Goal: Task Accomplishment & Management: Use online tool/utility

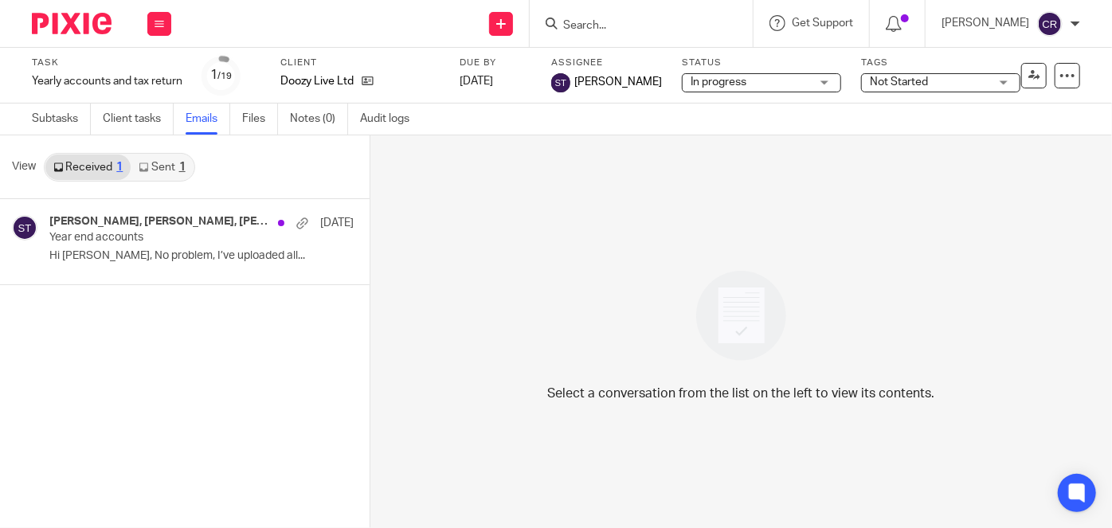
click at [618, 18] on form at bounding box center [647, 24] width 170 height 20
click at [604, 22] on input "Search" at bounding box center [633, 26] width 143 height 14
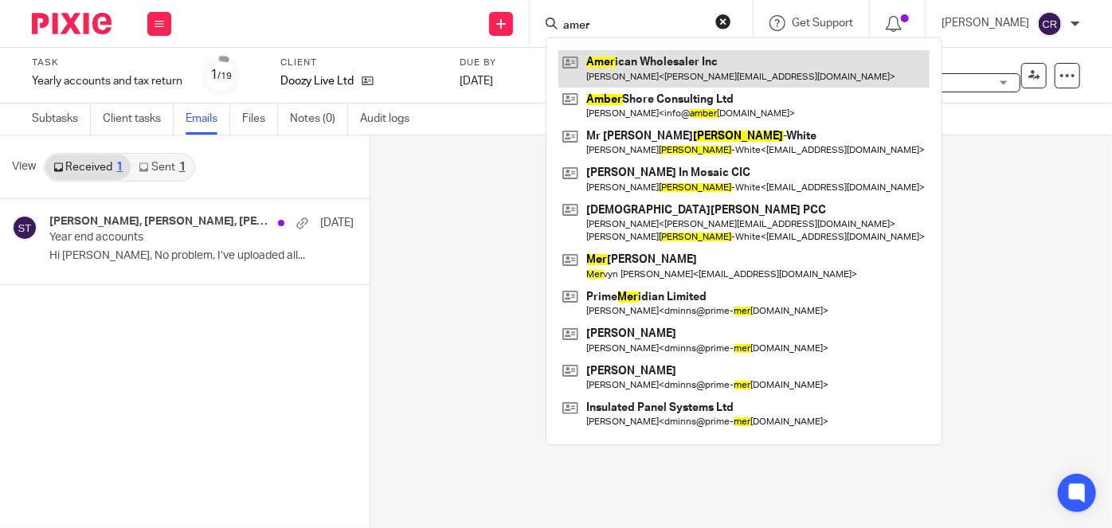
type input "amer"
click at [622, 71] on link at bounding box center [744, 68] width 371 height 37
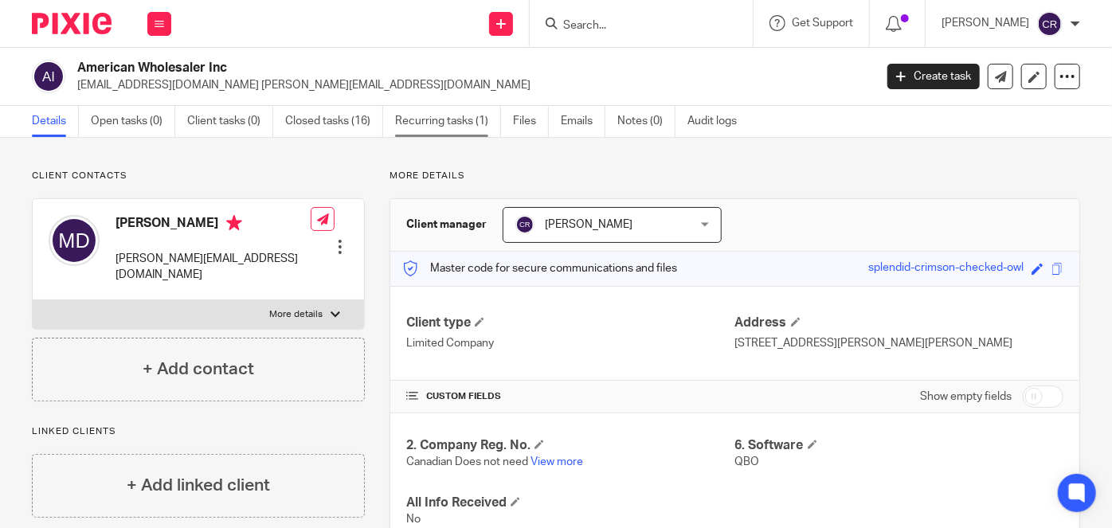
click at [422, 118] on link "Recurring tasks (1)" at bounding box center [448, 121] width 106 height 31
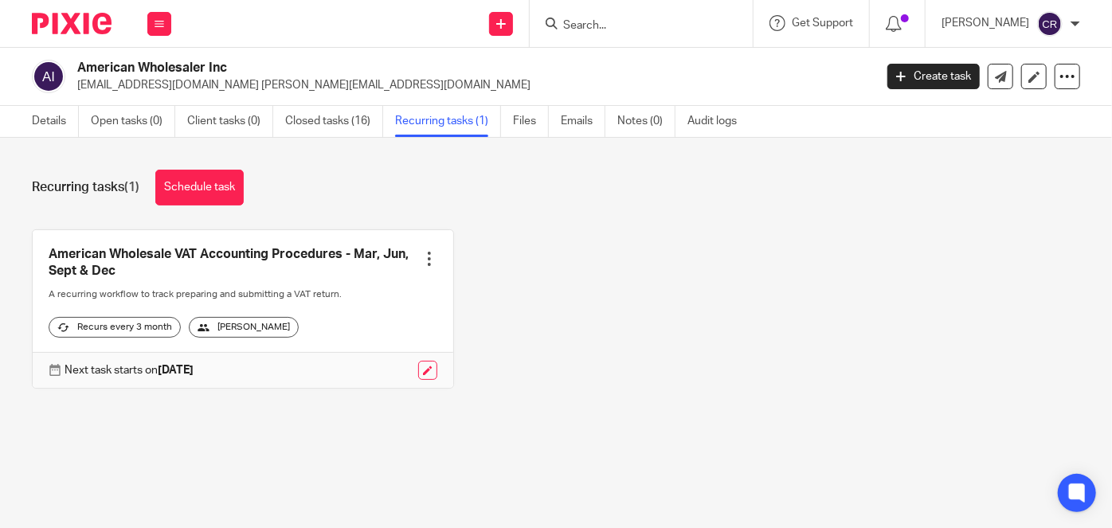
click at [562, 30] on input "Search" at bounding box center [633, 26] width 143 height 14
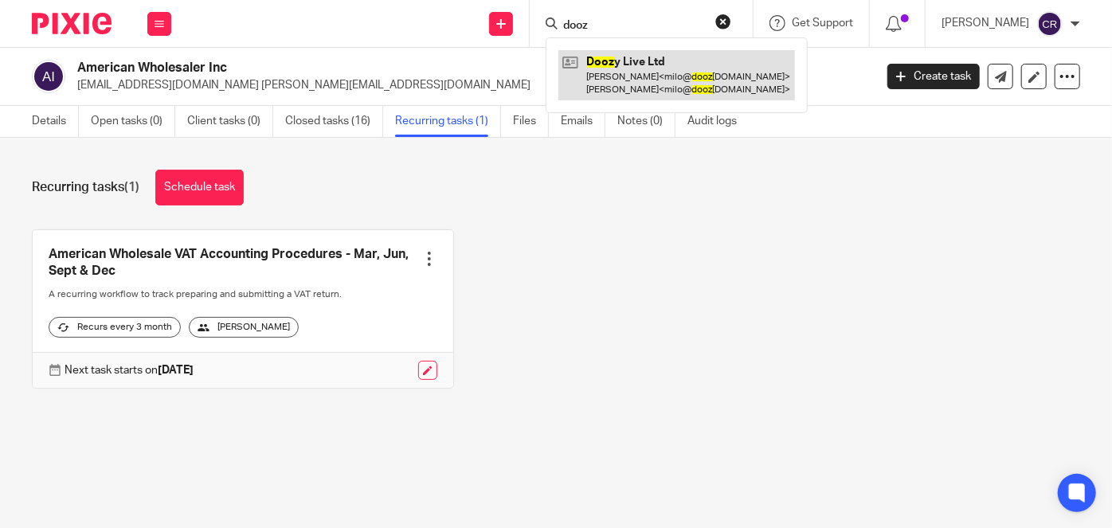
type input "dooz"
click at [638, 85] on link at bounding box center [677, 74] width 237 height 49
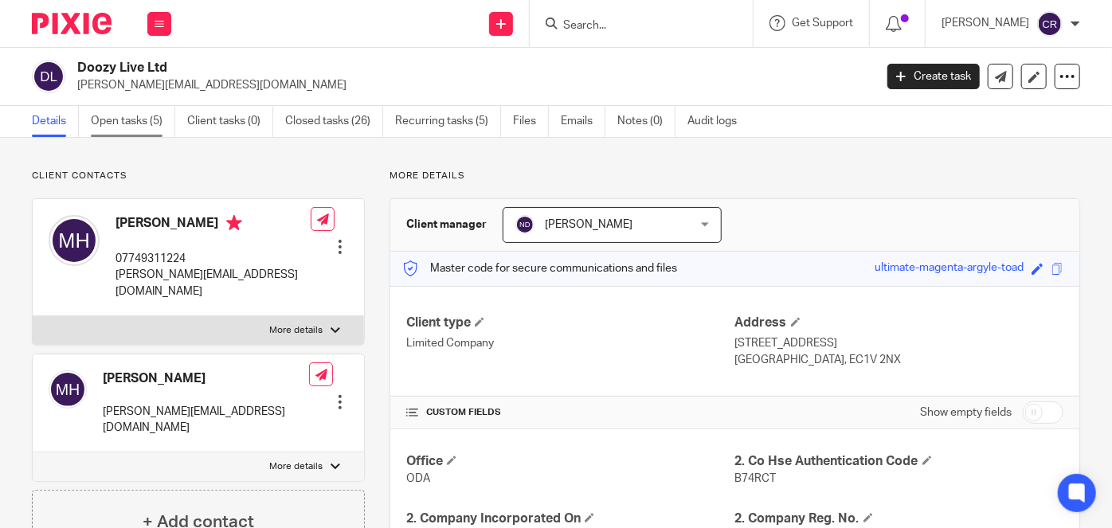
click at [150, 113] on link "Open tasks (5)" at bounding box center [133, 121] width 84 height 31
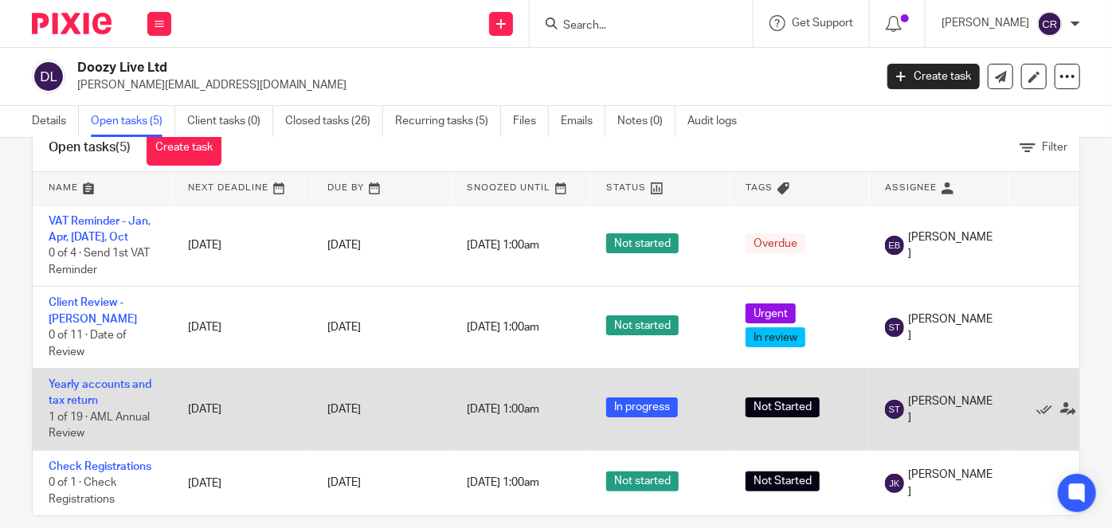
scroll to position [65, 0]
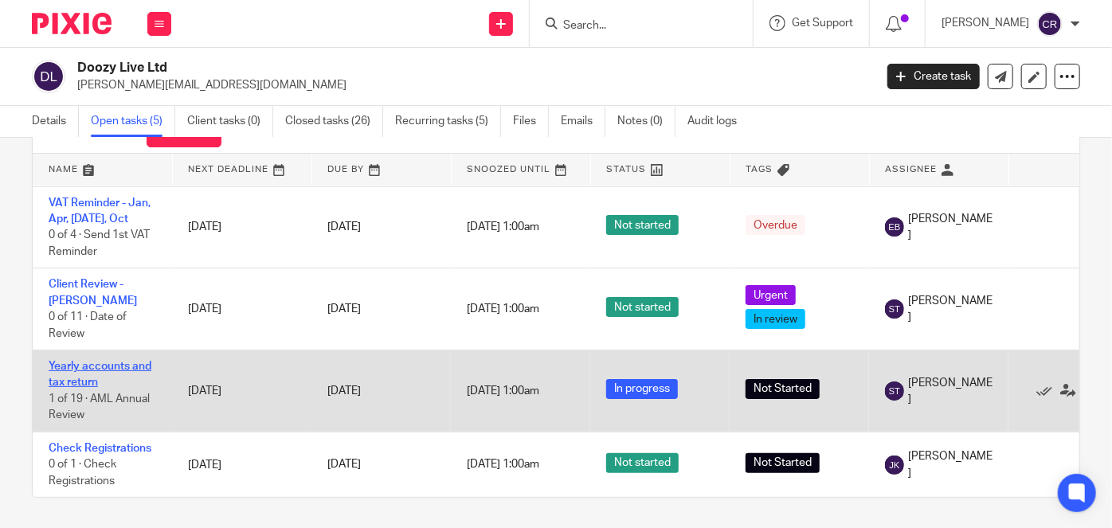
click at [118, 361] on link "Yearly accounts and tax return" at bounding box center [100, 374] width 103 height 27
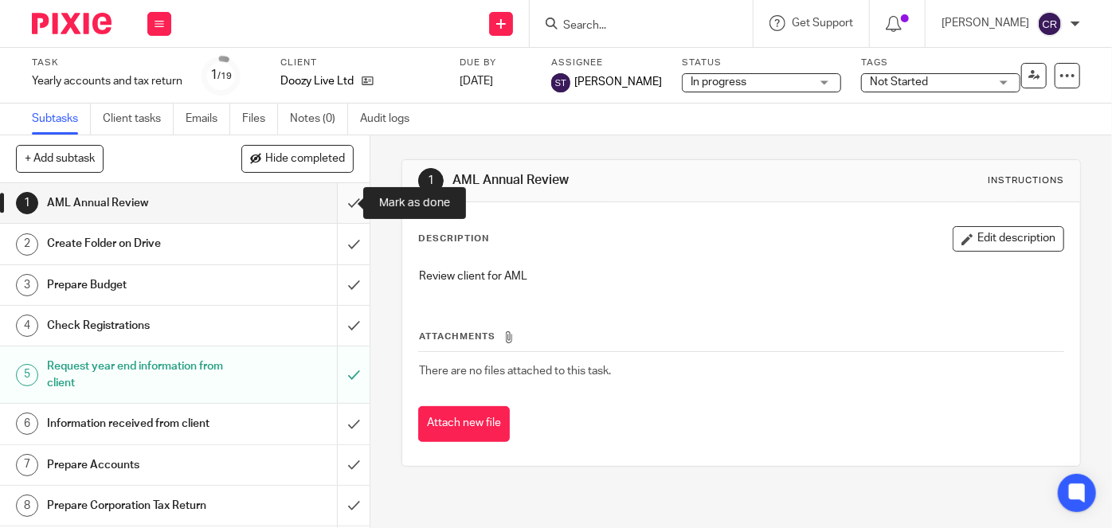
click at [347, 210] on input "submit" at bounding box center [185, 203] width 370 height 40
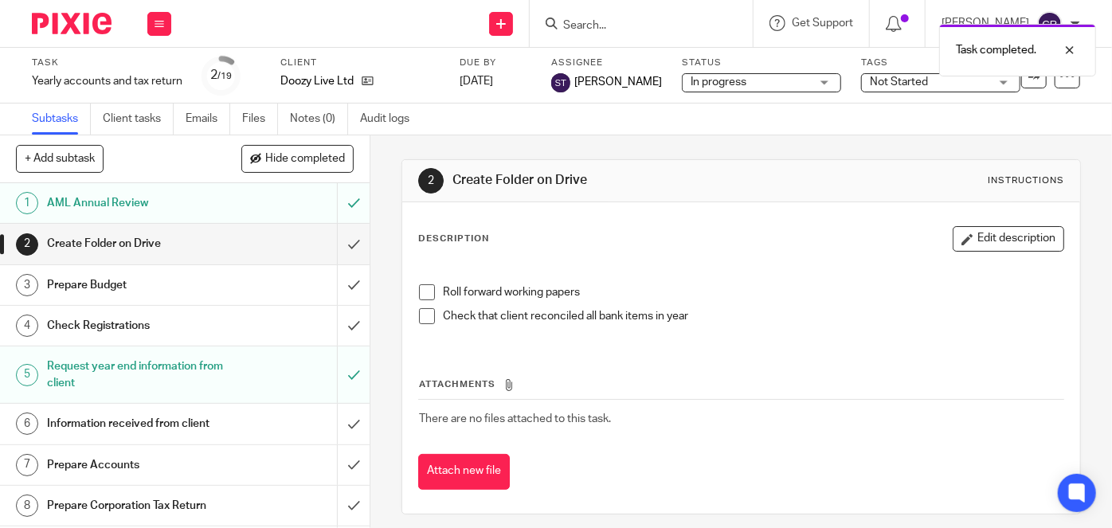
click at [423, 291] on span at bounding box center [427, 292] width 16 height 16
click at [421, 304] on li "Roll forward working papers" at bounding box center [741, 296] width 645 height 24
click at [419, 316] on span at bounding box center [427, 316] width 16 height 16
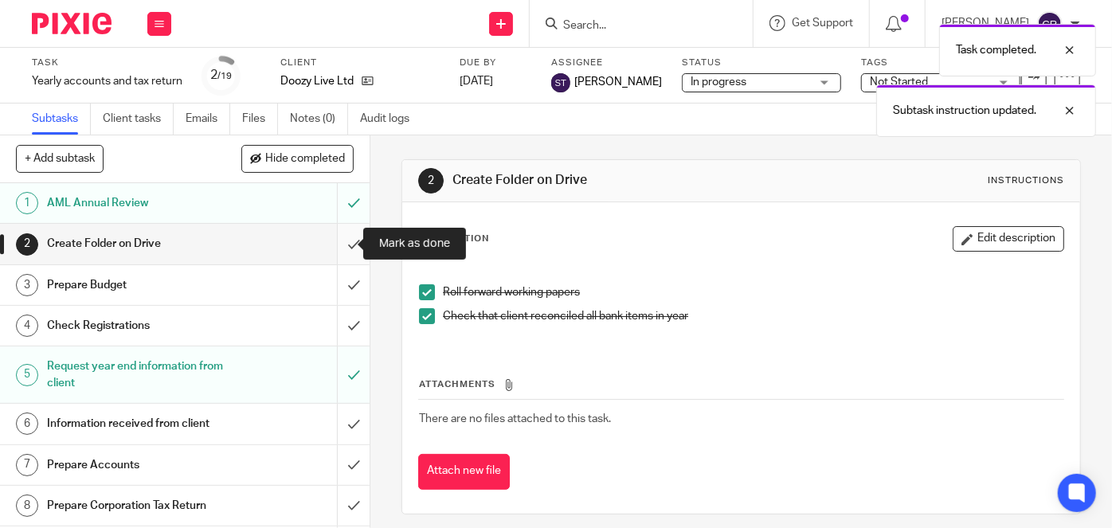
click at [344, 251] on input "submit" at bounding box center [185, 244] width 370 height 40
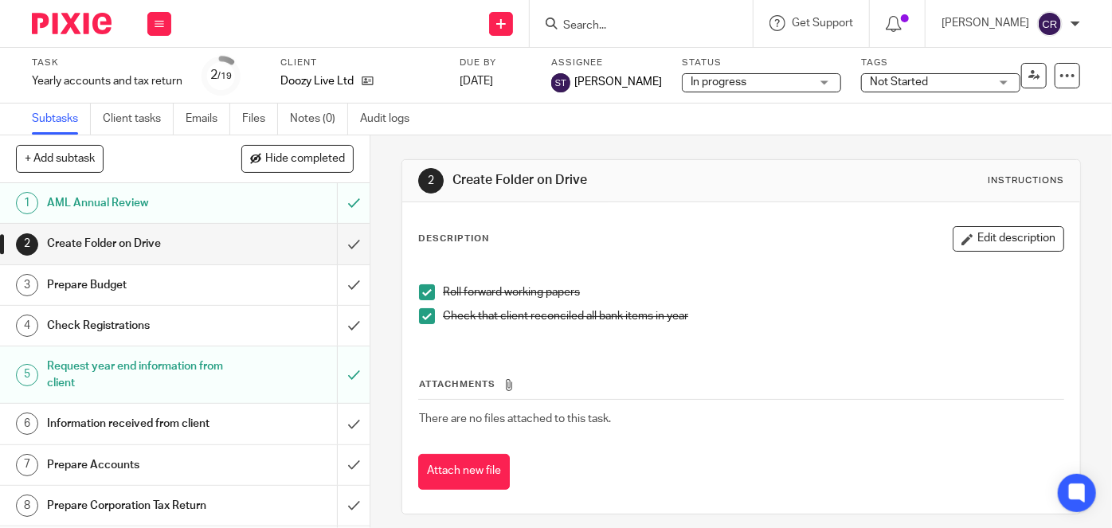
click at [274, 279] on div "Prepare Budget" at bounding box center [184, 285] width 275 height 24
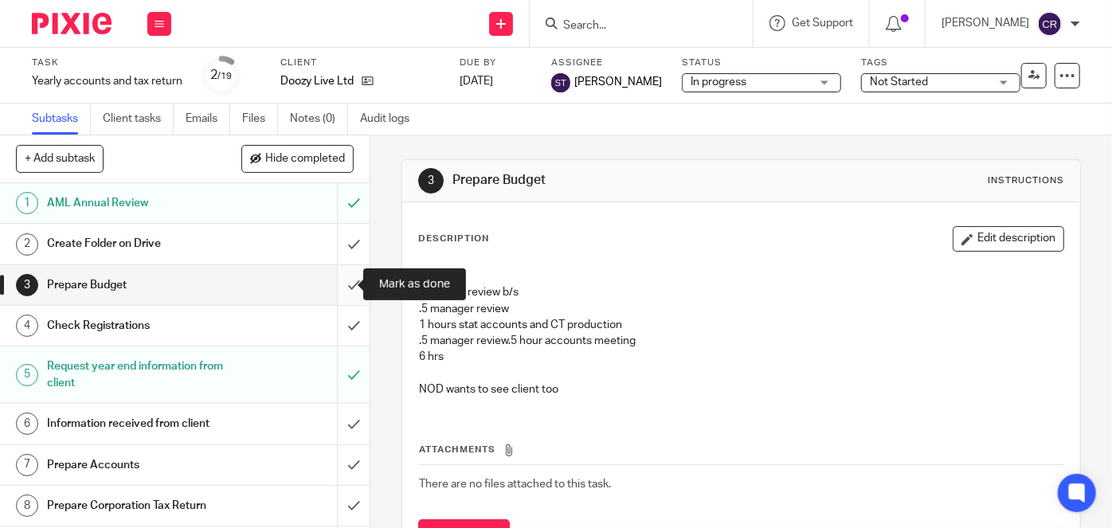
click at [341, 281] on input "submit" at bounding box center [185, 285] width 370 height 40
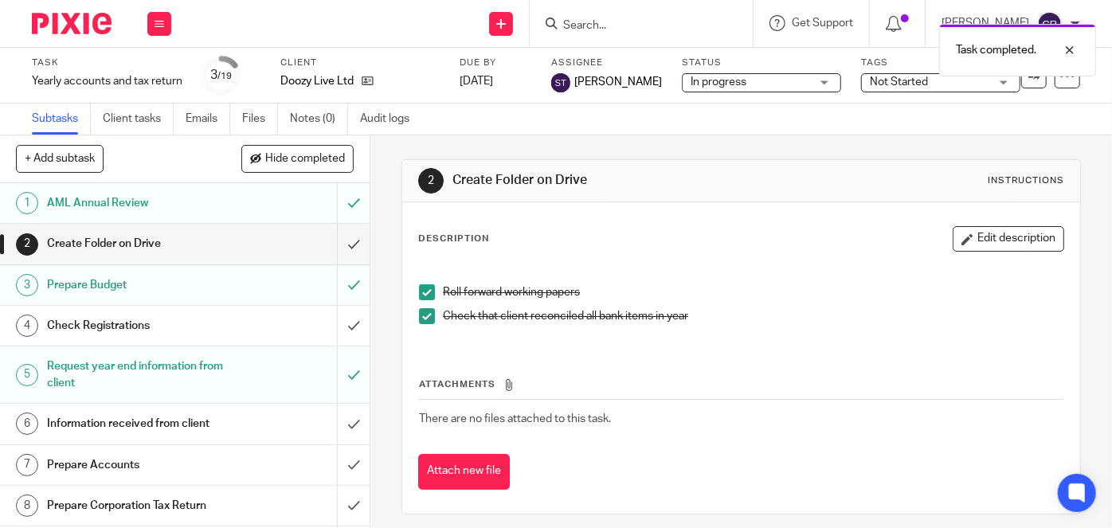
click at [282, 241] on div "Create Folder on Drive" at bounding box center [184, 244] width 275 height 24
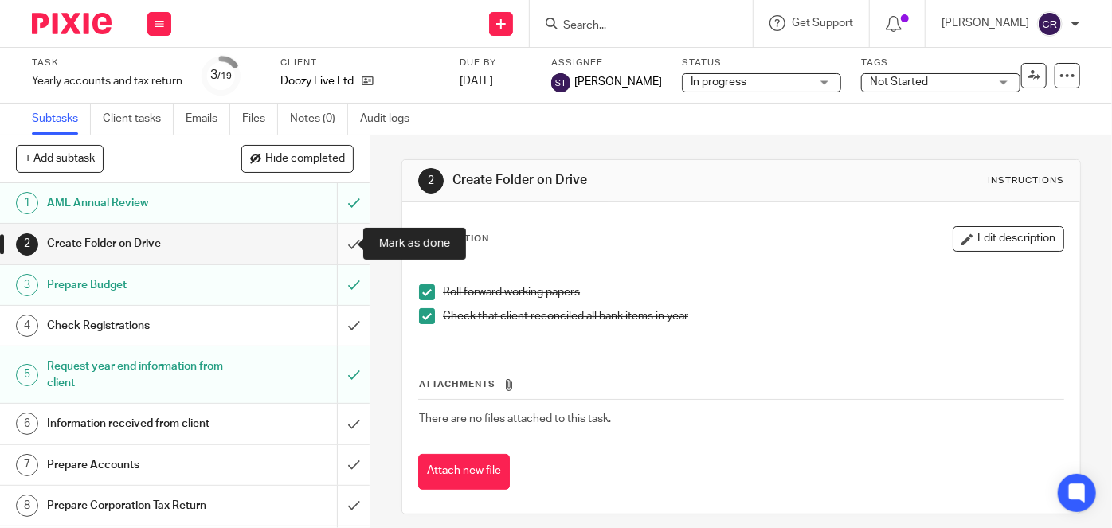
click at [348, 240] on input "submit" at bounding box center [185, 244] width 370 height 40
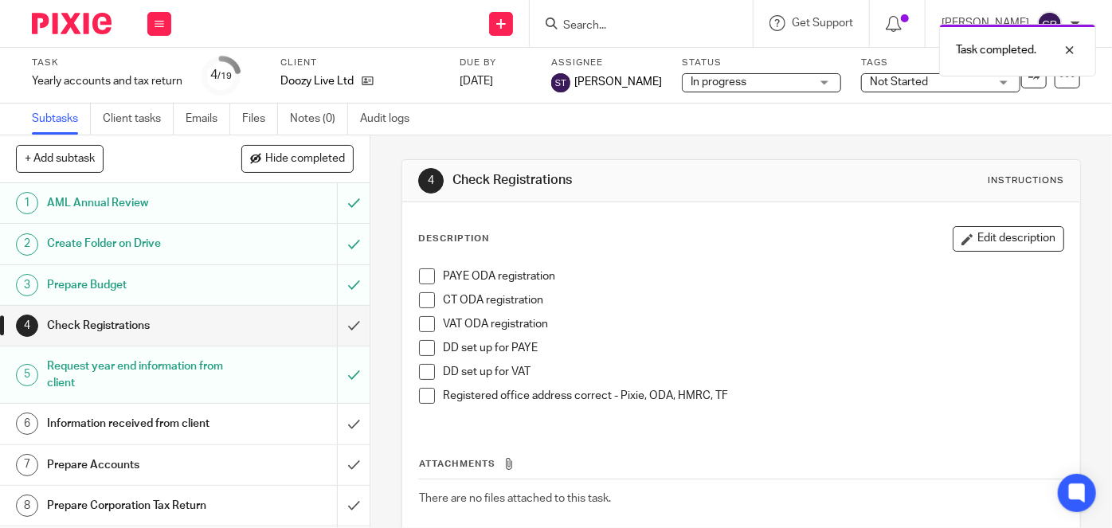
click at [421, 277] on span at bounding box center [427, 277] width 16 height 16
click at [420, 295] on span at bounding box center [427, 300] width 16 height 16
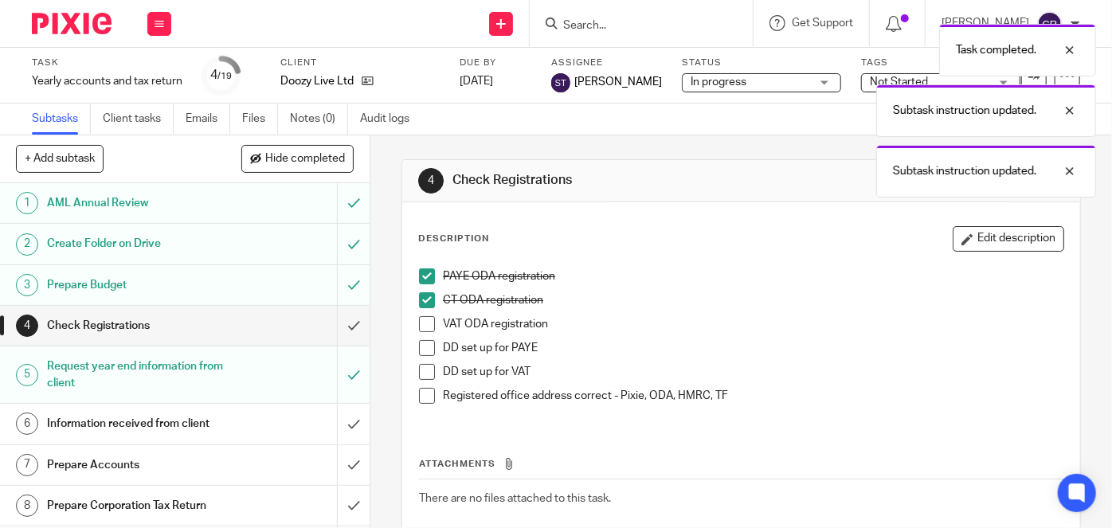
click at [420, 324] on span at bounding box center [427, 324] width 16 height 16
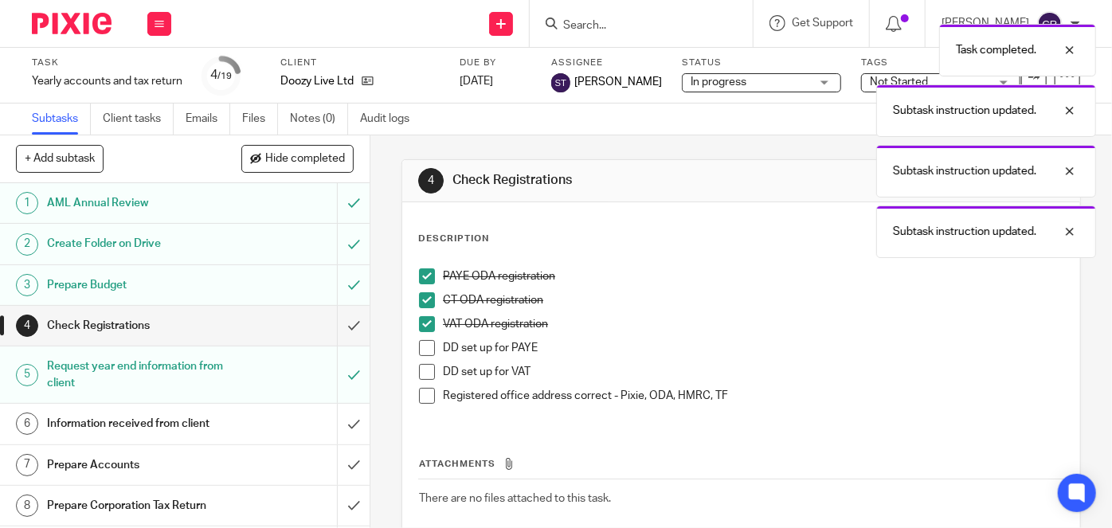
click at [419, 351] on span at bounding box center [427, 348] width 16 height 16
click at [419, 367] on span at bounding box center [427, 372] width 16 height 16
click at [422, 390] on span at bounding box center [427, 396] width 16 height 16
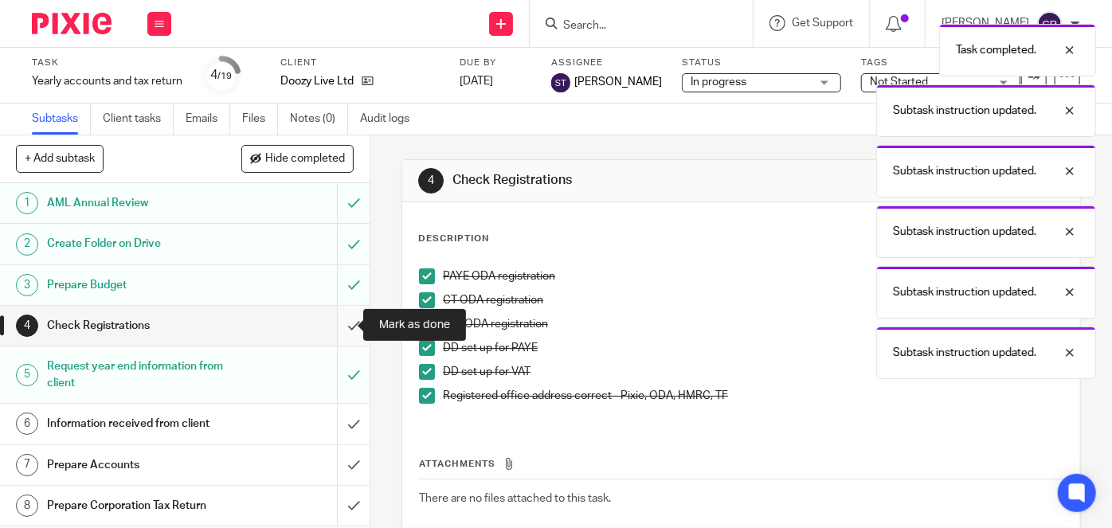
click at [347, 332] on input "submit" at bounding box center [185, 326] width 370 height 40
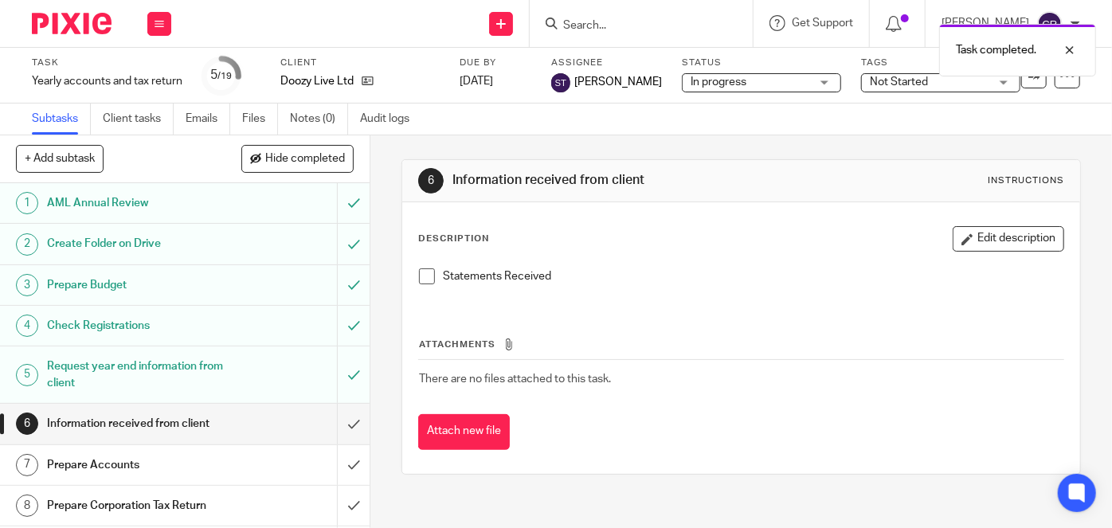
click at [434, 271] on li "Statements Received" at bounding box center [741, 281] width 645 height 24
click at [427, 277] on span at bounding box center [427, 277] width 16 height 16
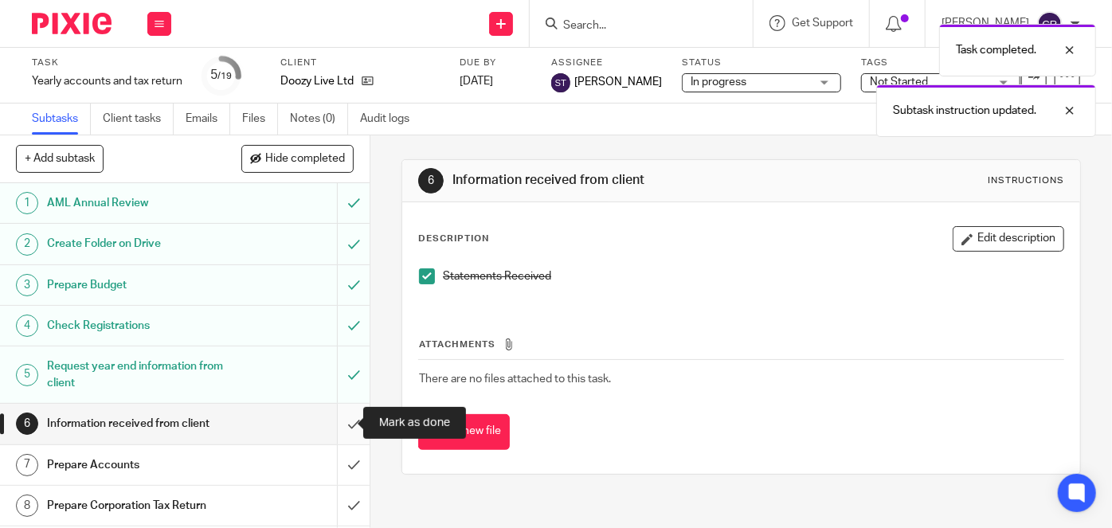
click at [347, 419] on input "submit" at bounding box center [185, 424] width 370 height 40
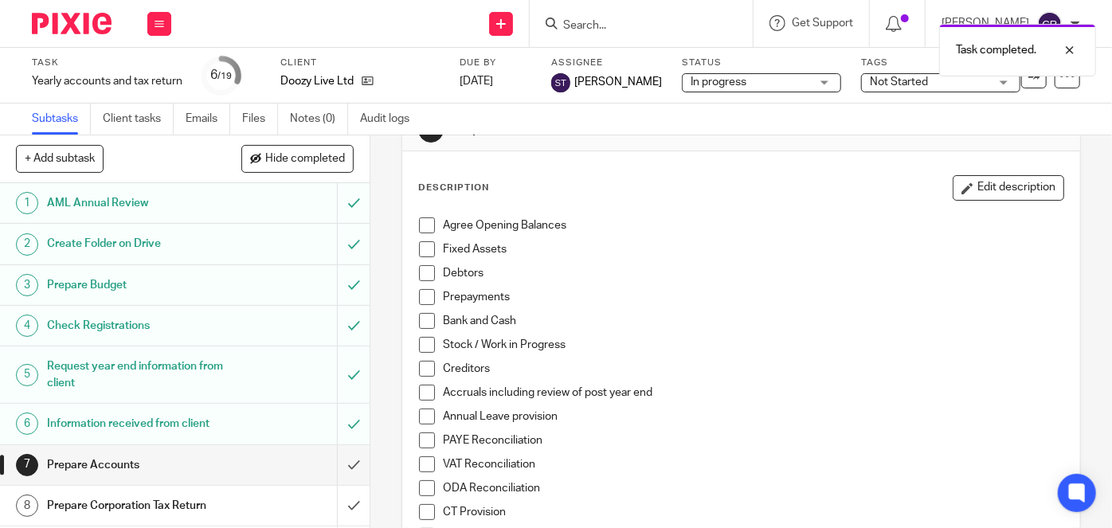
scroll to position [72, 0]
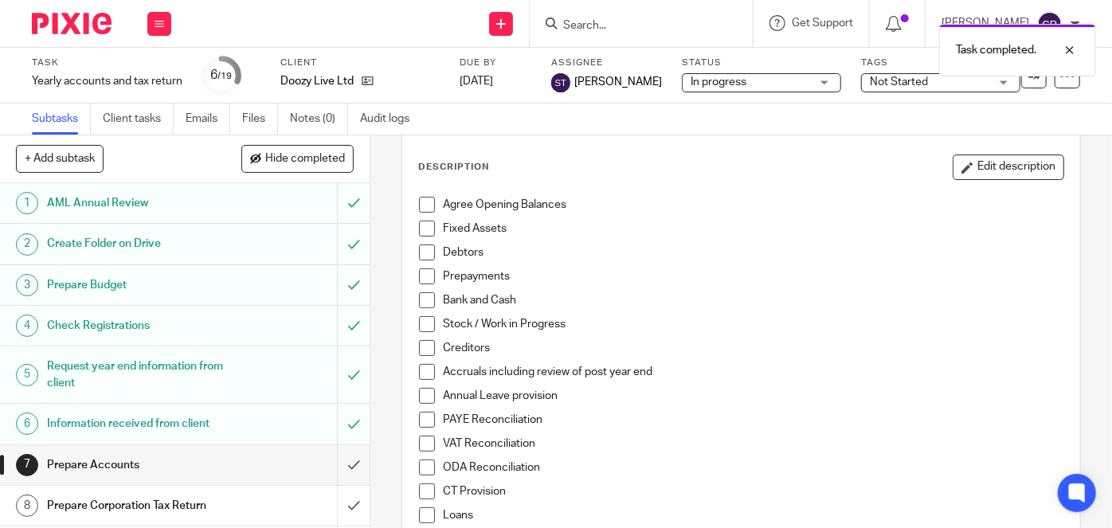
click at [424, 212] on li "Agree Opening Balances" at bounding box center [741, 209] width 645 height 24
click at [424, 207] on span at bounding box center [427, 205] width 16 height 16
click at [424, 235] on li "Fixed Assets" at bounding box center [741, 233] width 645 height 24
click at [424, 225] on span at bounding box center [427, 229] width 16 height 16
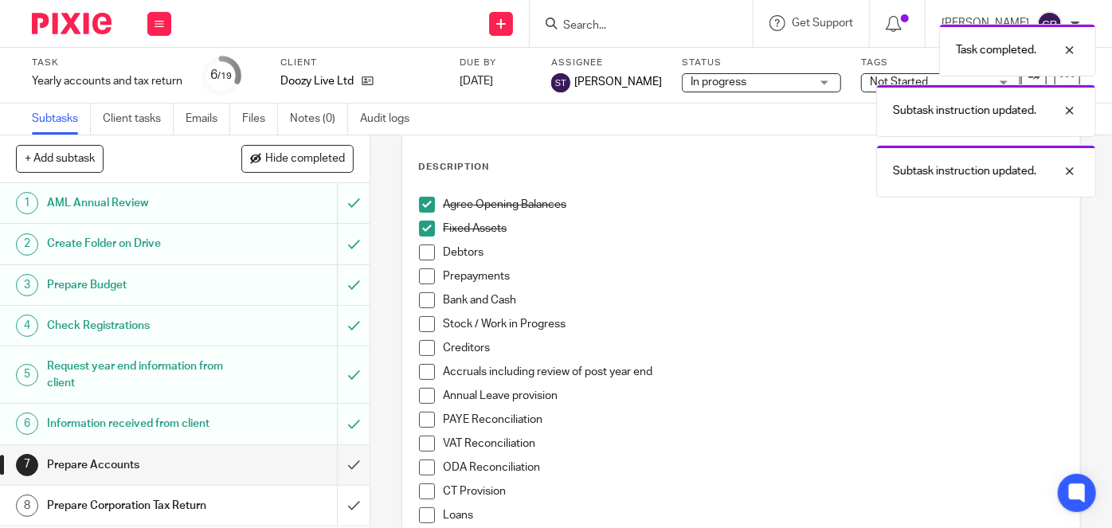
click at [425, 247] on span at bounding box center [427, 253] width 16 height 16
click at [419, 300] on span at bounding box center [427, 300] width 16 height 16
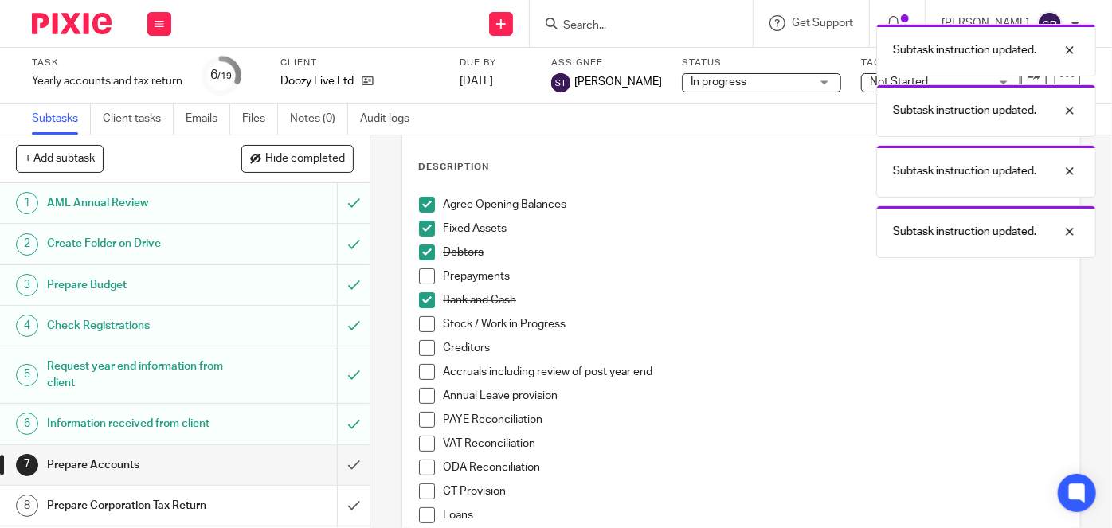
click at [419, 340] on span at bounding box center [427, 348] width 16 height 16
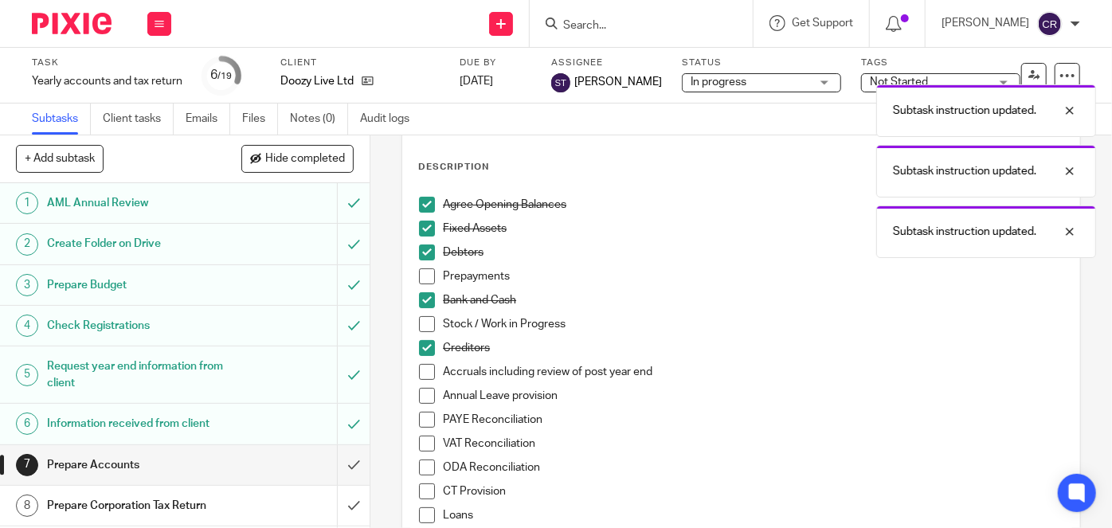
click at [421, 398] on span at bounding box center [427, 396] width 16 height 16
click at [422, 418] on span at bounding box center [427, 420] width 16 height 16
click at [422, 446] on span at bounding box center [427, 444] width 16 height 16
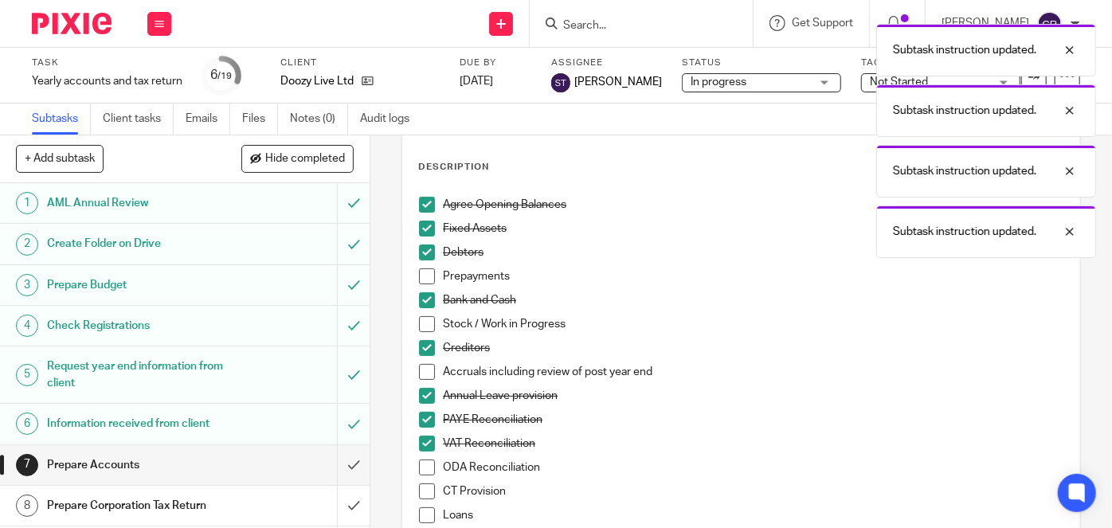
click at [422, 465] on span at bounding box center [427, 468] width 16 height 16
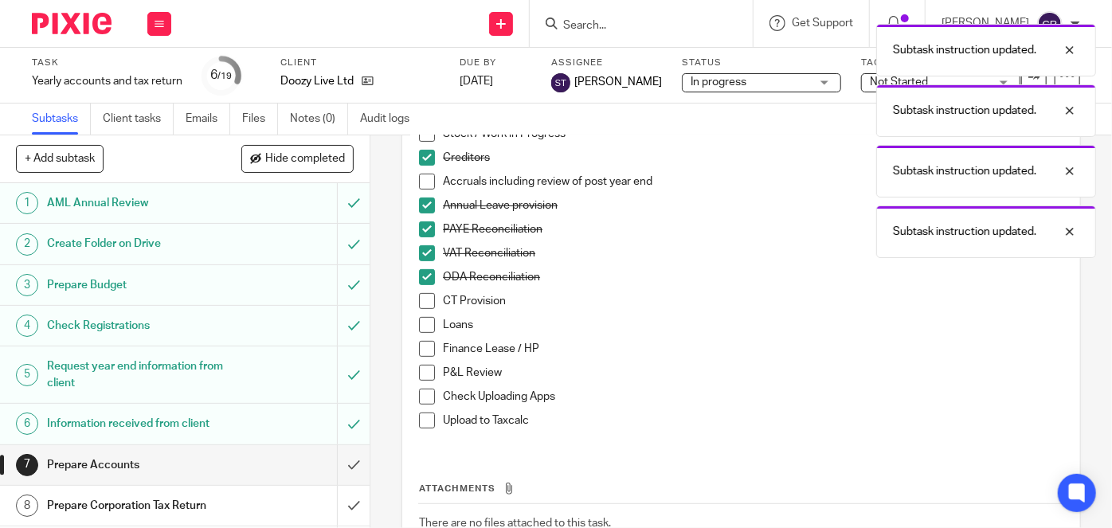
scroll to position [289, 0]
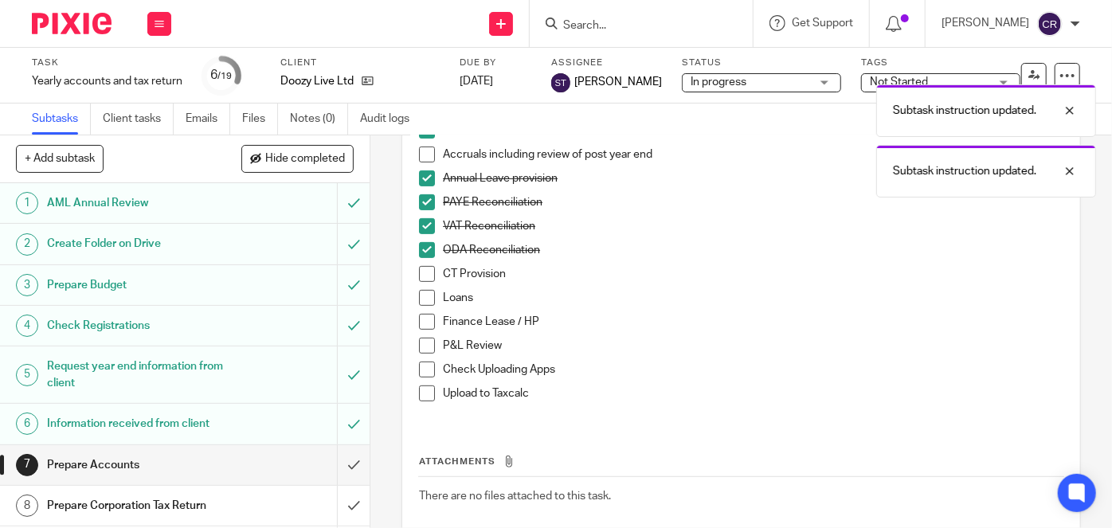
click at [426, 324] on span at bounding box center [427, 322] width 16 height 16
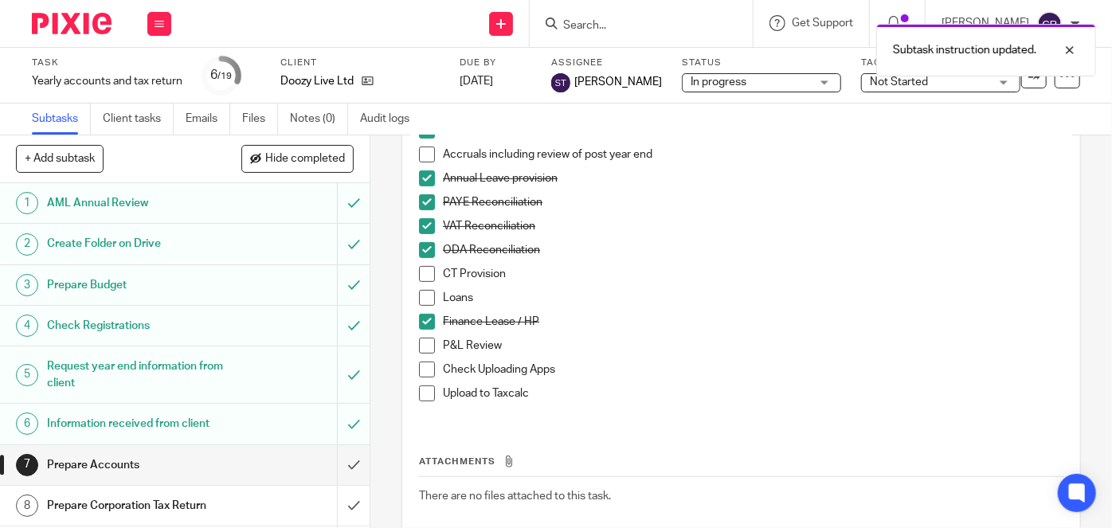
click at [428, 371] on span at bounding box center [427, 370] width 16 height 16
